Goal: Task Accomplishment & Management: Use online tool/utility

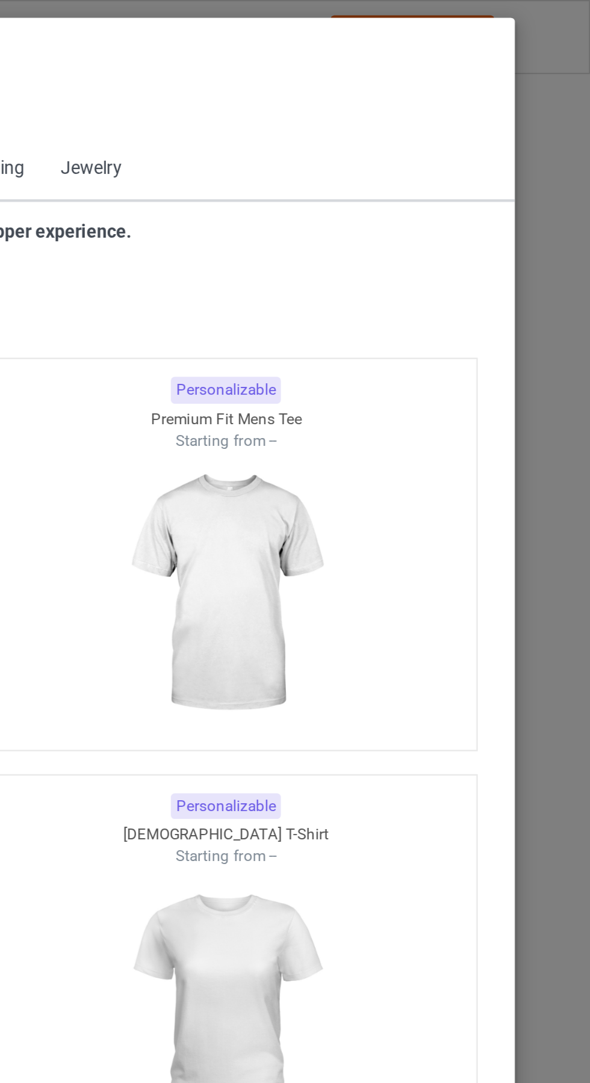
click at [61, 54] on icon at bounding box center [61, 54] width 10 height 8
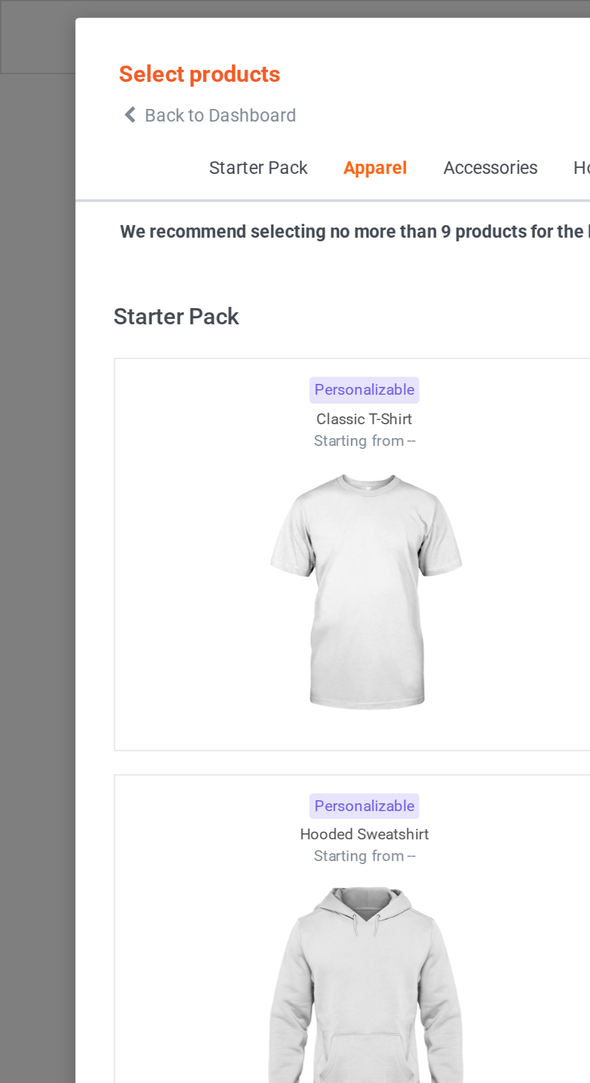
scroll to position [644, 0]
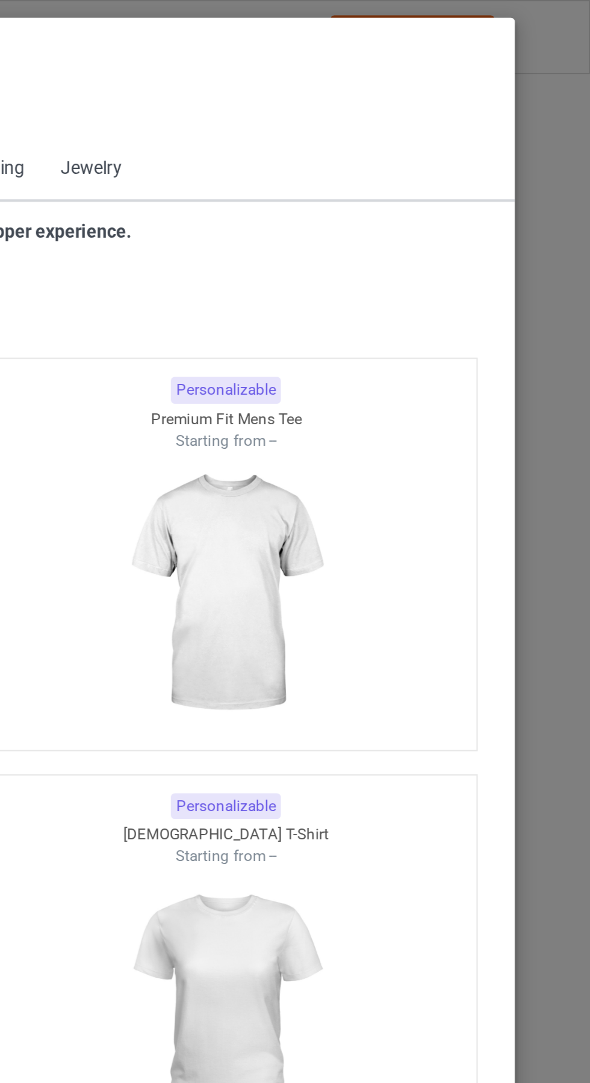
scroll to position [644, 0]
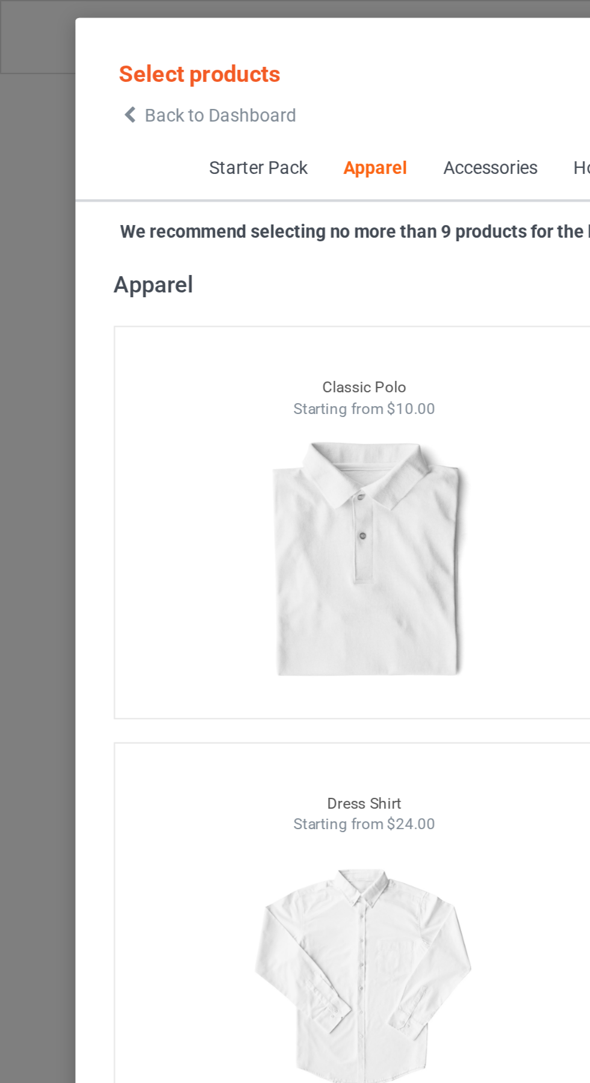
click at [63, 51] on icon at bounding box center [61, 54] width 10 height 8
